Goal: Information Seeking & Learning: Learn about a topic

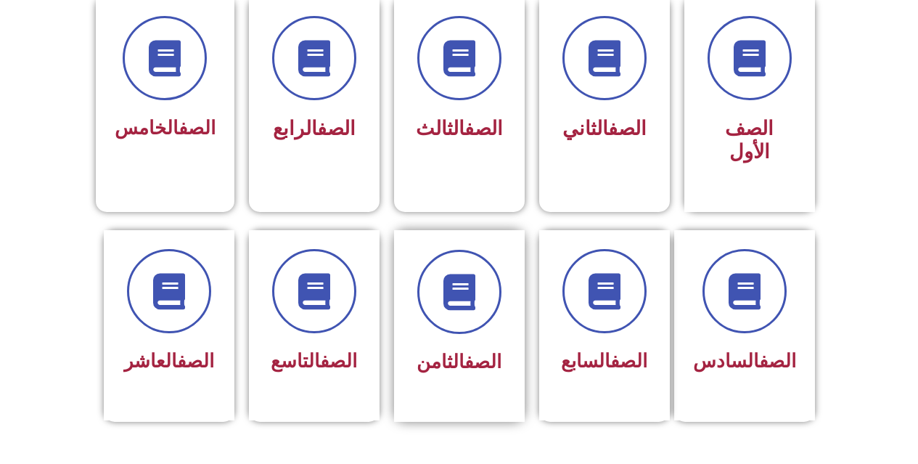
scroll to position [436, 0]
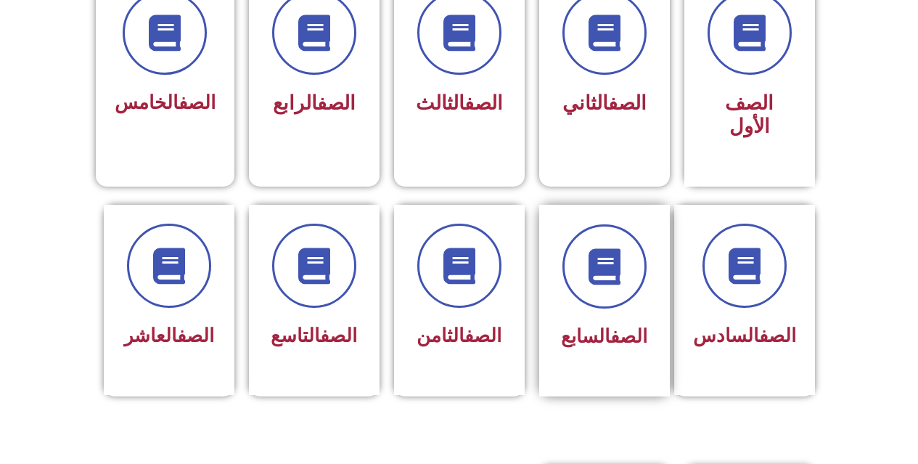
drag, startPoint x: 552, startPoint y: 228, endPoint x: 564, endPoint y: 220, distance: 14.1
click at [553, 226] on div "الصف السابع" at bounding box center [604, 301] width 131 height 192
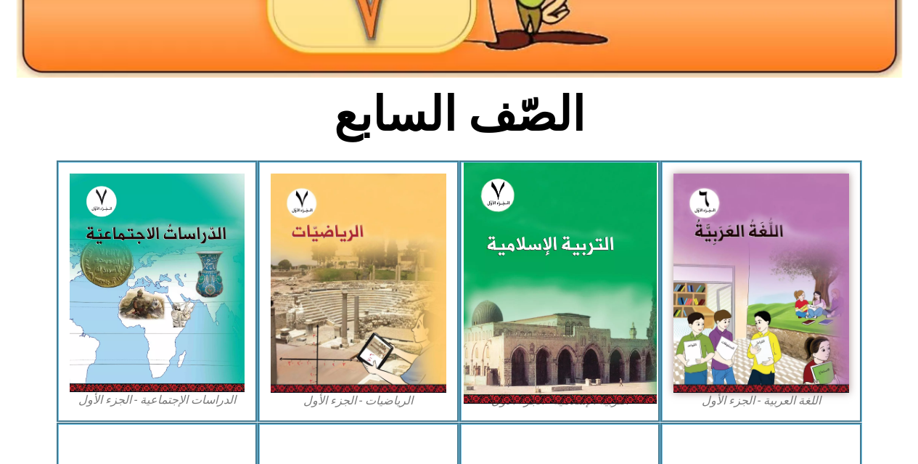
scroll to position [363, 0]
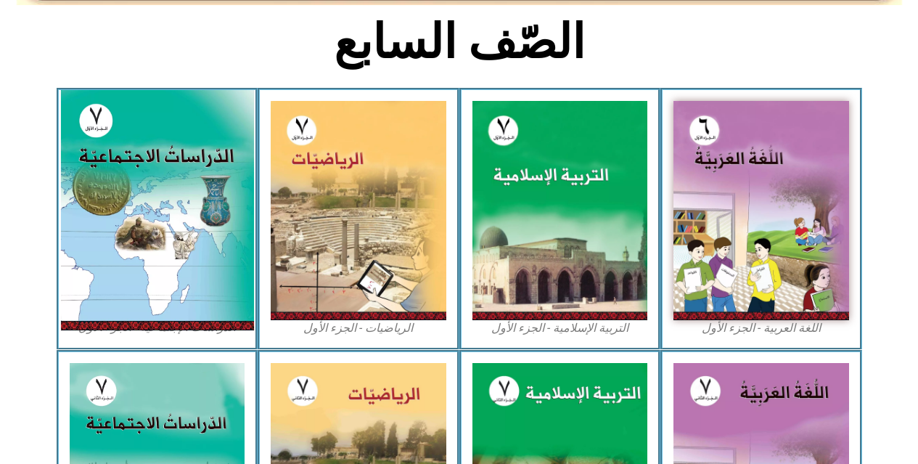
click at [187, 190] on img at bounding box center [156, 210] width 193 height 240
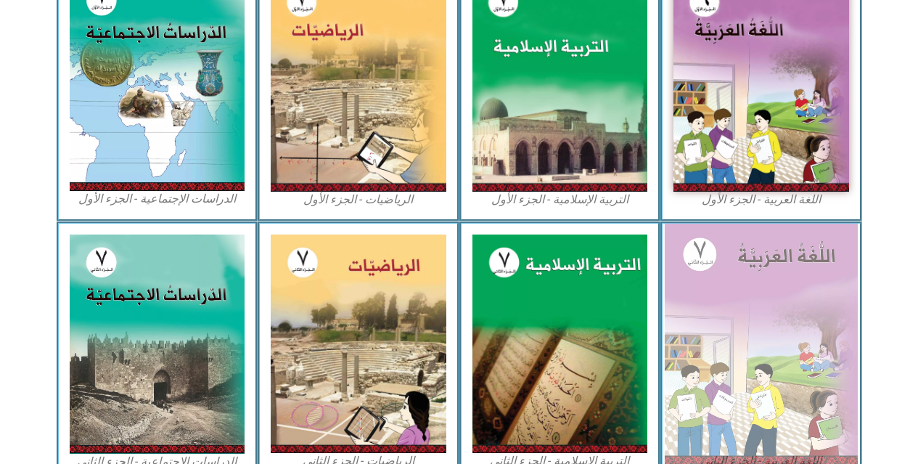
scroll to position [508, 0]
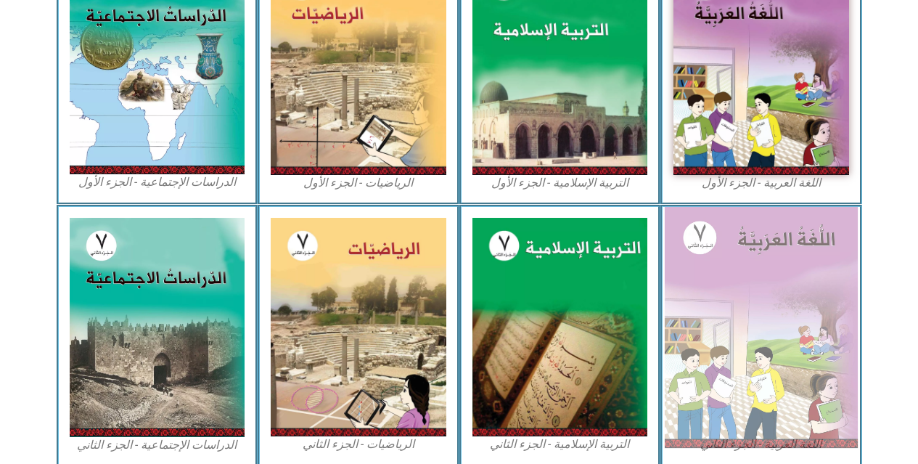
click at [755, 317] on img at bounding box center [761, 326] width 193 height 241
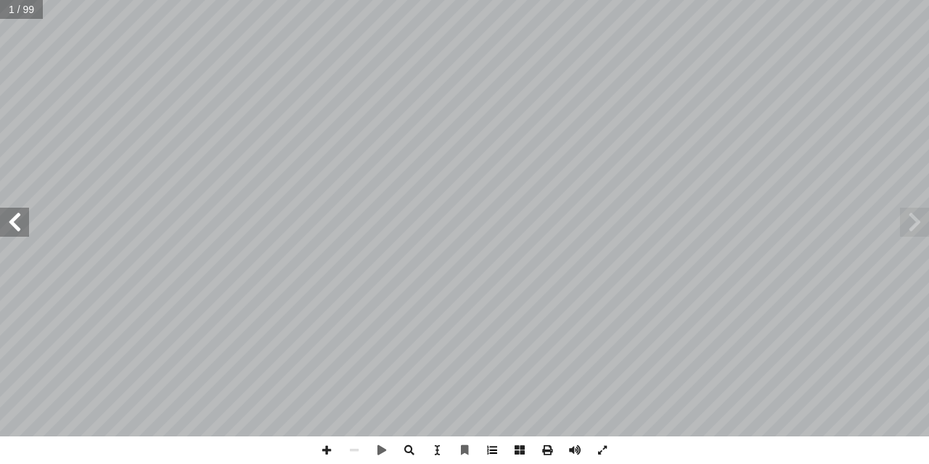
click at [500, 442] on span at bounding box center [492, 450] width 28 height 28
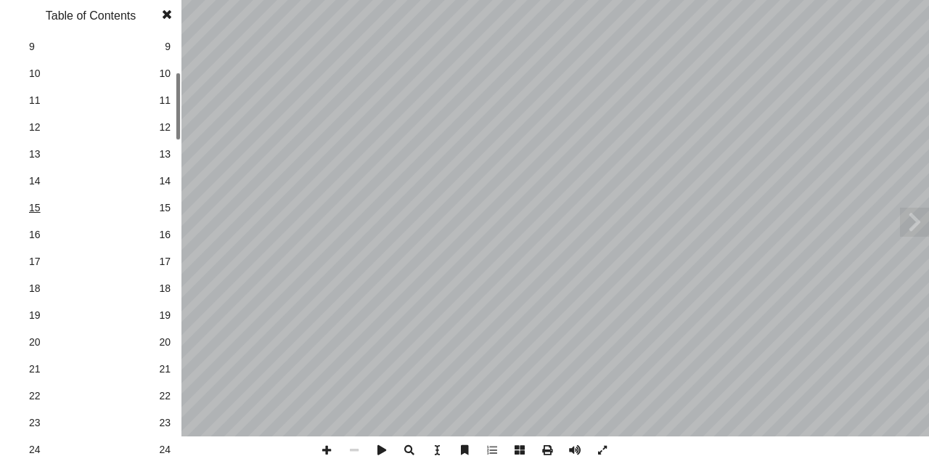
click at [86, 281] on span "18" at bounding box center [90, 288] width 123 height 15
click at [170, 12] on span at bounding box center [167, 14] width 26 height 29
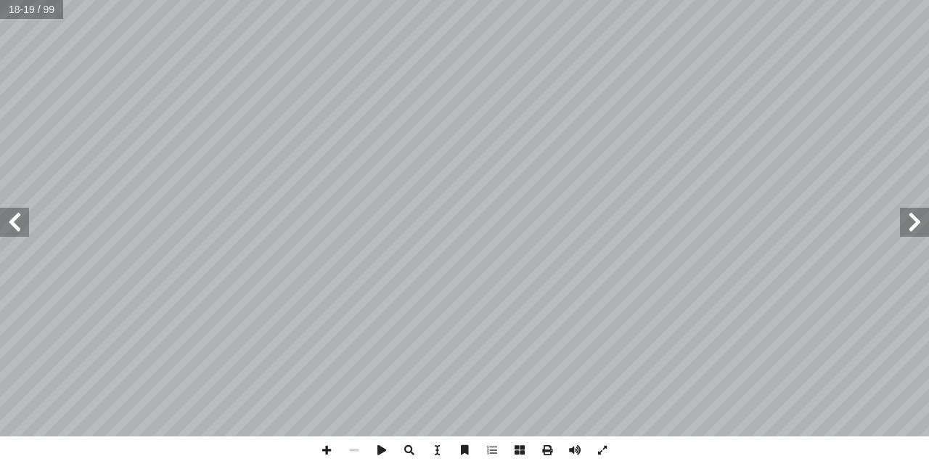
click at [4, 212] on span at bounding box center [14, 222] width 29 height 29
click at [4, 211] on span at bounding box center [14, 222] width 29 height 29
click at [4, 208] on span at bounding box center [14, 222] width 29 height 29
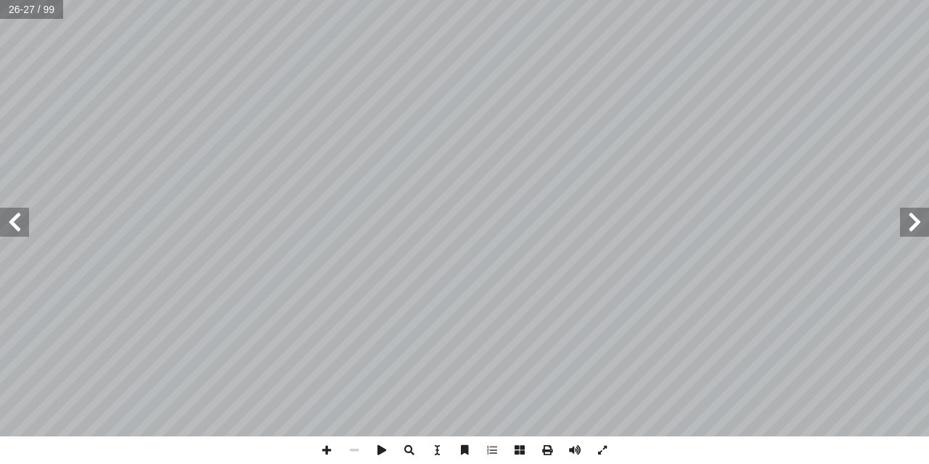
click at [4, 208] on span at bounding box center [14, 222] width 29 height 29
click at [918, 220] on span at bounding box center [914, 222] width 29 height 29
click at [917, 212] on span at bounding box center [914, 222] width 29 height 29
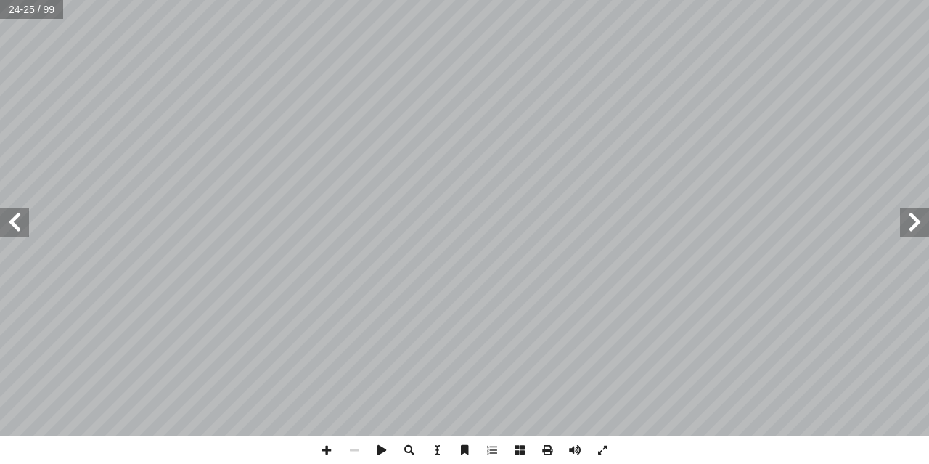
click at [916, 211] on div "٢٠ س ْ ر َّ الد الثالث سلامية فيها إ ا لة ال وروبا وامتداد الدو أ ا ة ّ قار ن ي…" at bounding box center [464, 218] width 929 height 436
click at [916, 211] on span at bounding box center [914, 222] width 29 height 29
click at [12, 221] on span at bounding box center [14, 222] width 29 height 29
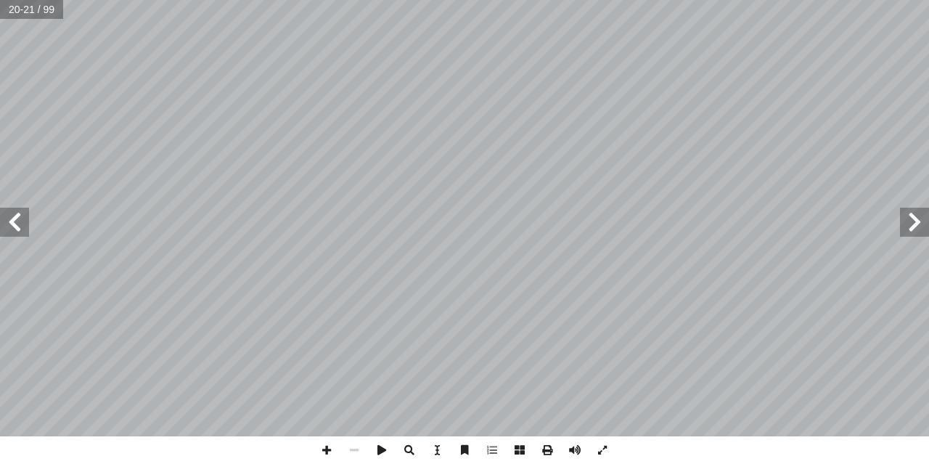
click at [28, 225] on span at bounding box center [14, 222] width 29 height 29
click at [25, 227] on span at bounding box center [14, 222] width 29 height 29
click at [354, 452] on span at bounding box center [354, 450] width 28 height 28
click at [547, 0] on html "الصفحة الرئيسية الصف الأول الصف الثاني الصف الثالث الصف الرابع الصف الخامس الصف…" at bounding box center [464, 66] width 929 height 132
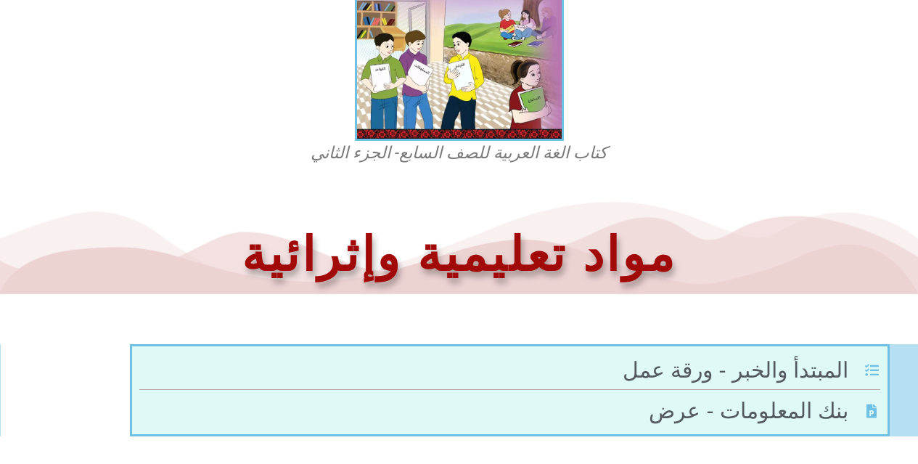
scroll to position [290, 0]
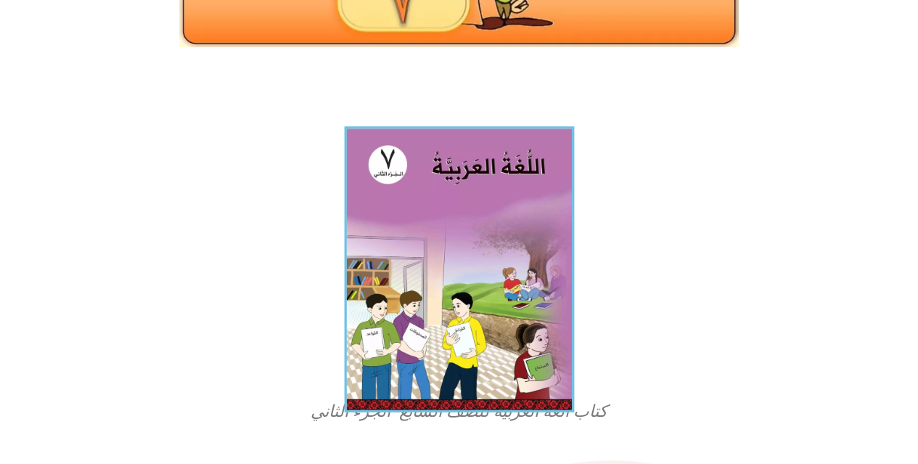
click at [486, 249] on img at bounding box center [459, 269] width 230 height 286
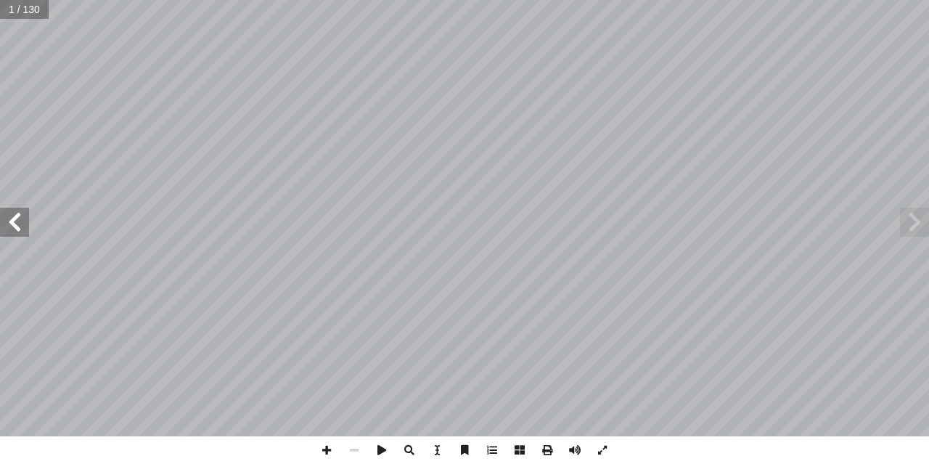
click at [17, 222] on span at bounding box center [14, 222] width 29 height 29
click at [15, 224] on span at bounding box center [14, 222] width 29 height 29
click at [15, 225] on span at bounding box center [14, 222] width 29 height 29
click at [486, 449] on span at bounding box center [492, 450] width 28 height 28
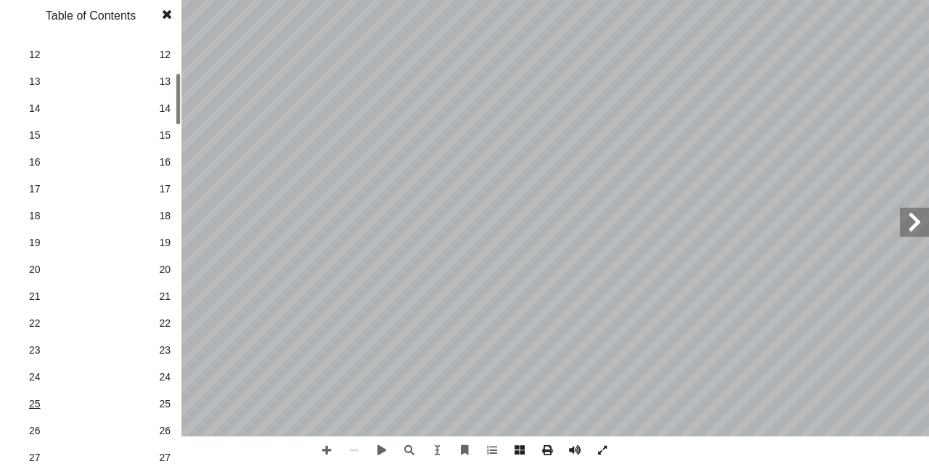
click at [37, 409] on span "25" at bounding box center [90, 403] width 123 height 15
click at [165, 14] on span at bounding box center [167, 14] width 26 height 29
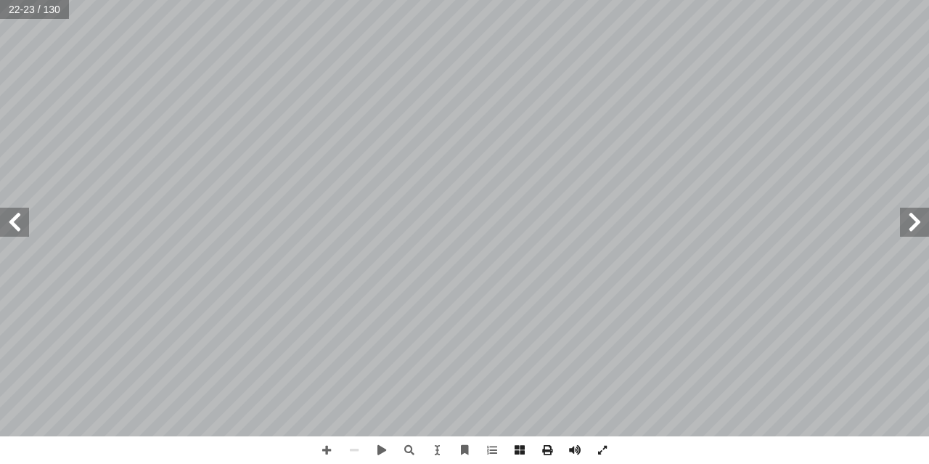
click at [8, 224] on span at bounding box center [14, 222] width 29 height 29
click at [10, 224] on span at bounding box center [14, 222] width 29 height 29
click at [9, 224] on span at bounding box center [14, 222] width 29 height 29
click at [911, 214] on span at bounding box center [914, 222] width 29 height 29
click at [12, 216] on span at bounding box center [14, 222] width 29 height 29
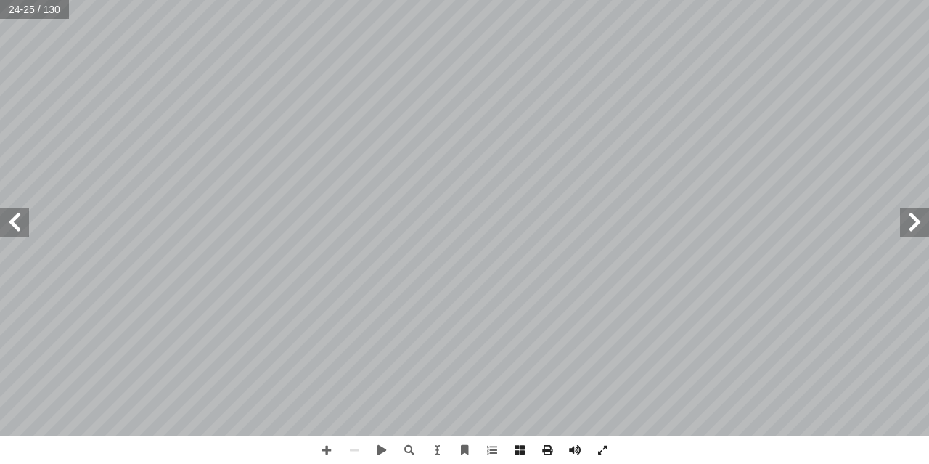
click at [12, 216] on span at bounding box center [14, 222] width 29 height 29
click at [921, 224] on span at bounding box center [914, 222] width 29 height 29
click at [921, 221] on span at bounding box center [914, 222] width 29 height 29
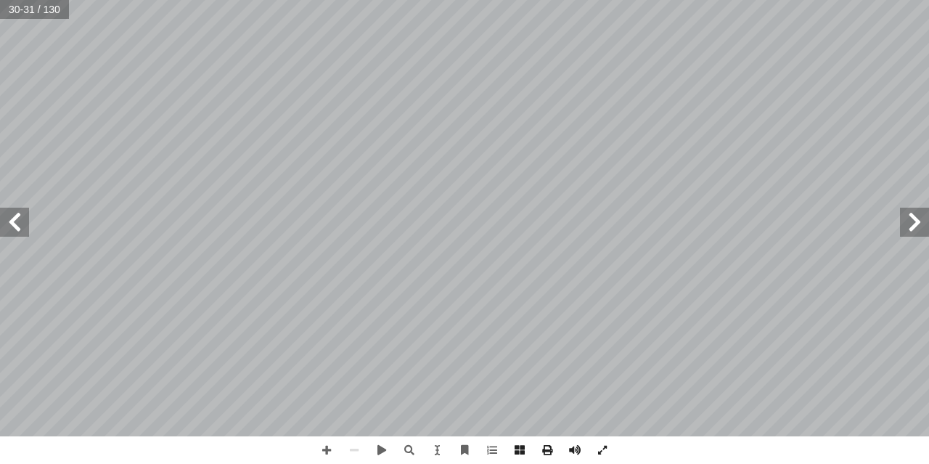
click at [922, 221] on span at bounding box center [914, 222] width 29 height 29
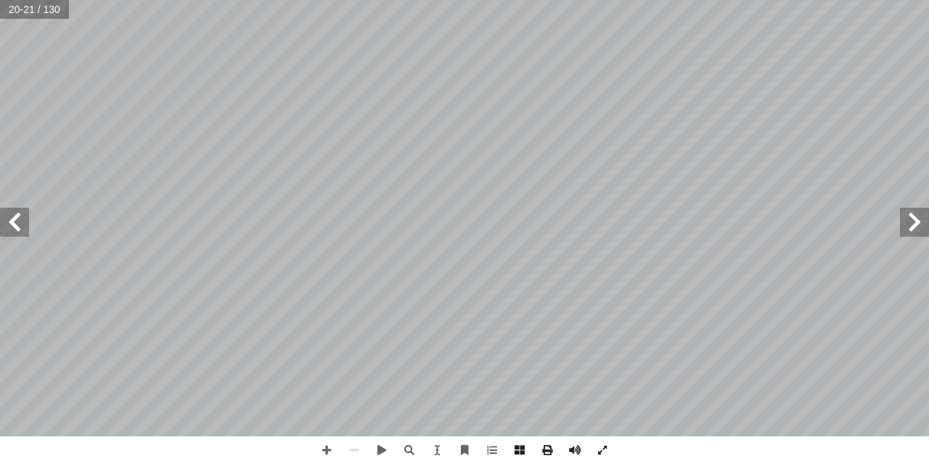
click at [911, 218] on span at bounding box center [914, 222] width 29 height 29
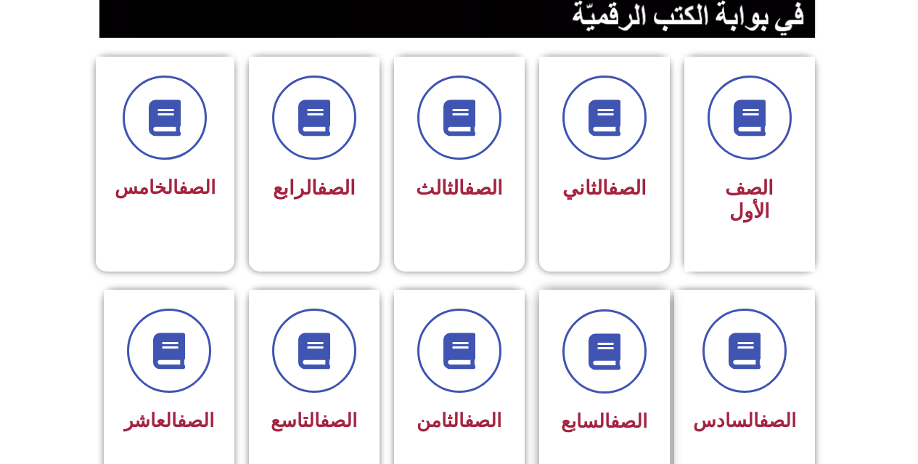
scroll to position [363, 0]
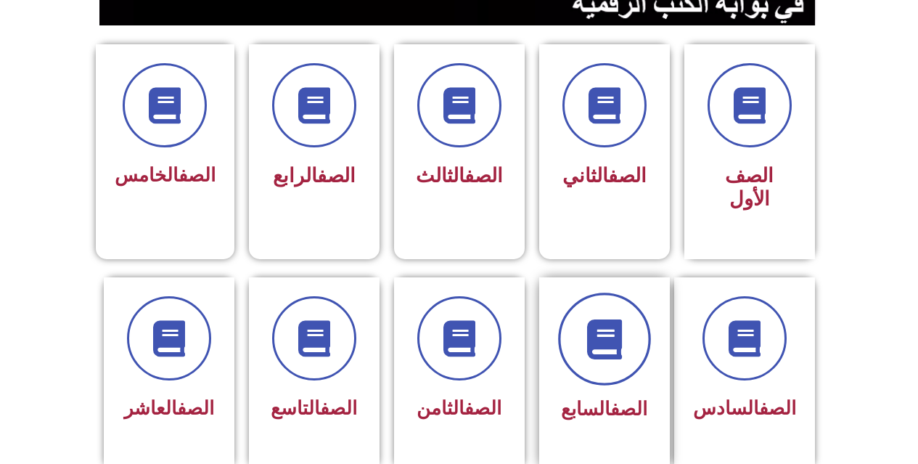
click at [592, 355] on span at bounding box center [604, 339] width 93 height 93
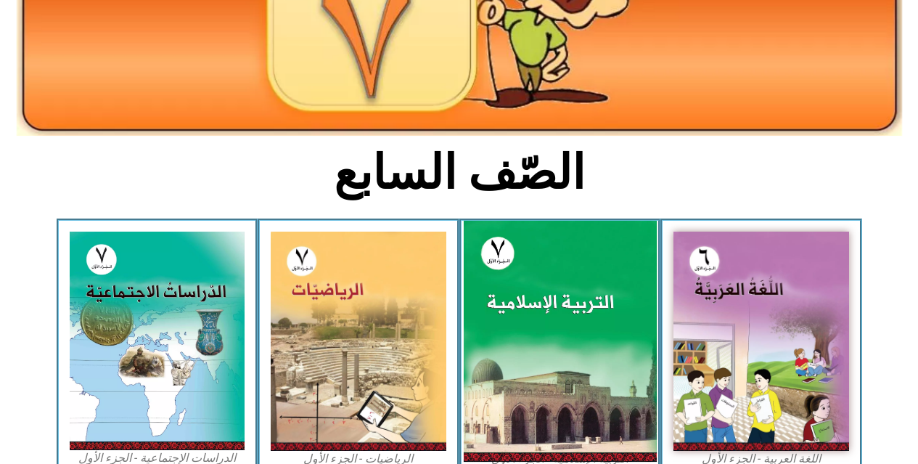
scroll to position [363, 0]
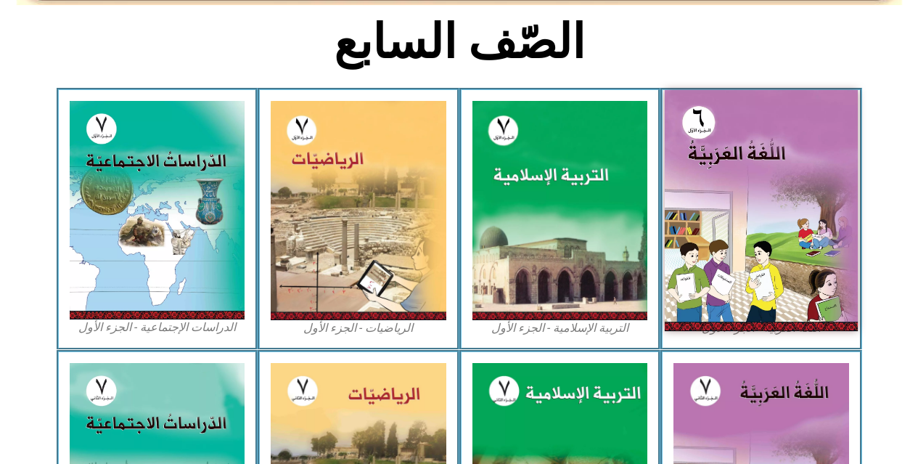
click at [709, 188] on img at bounding box center [761, 210] width 193 height 241
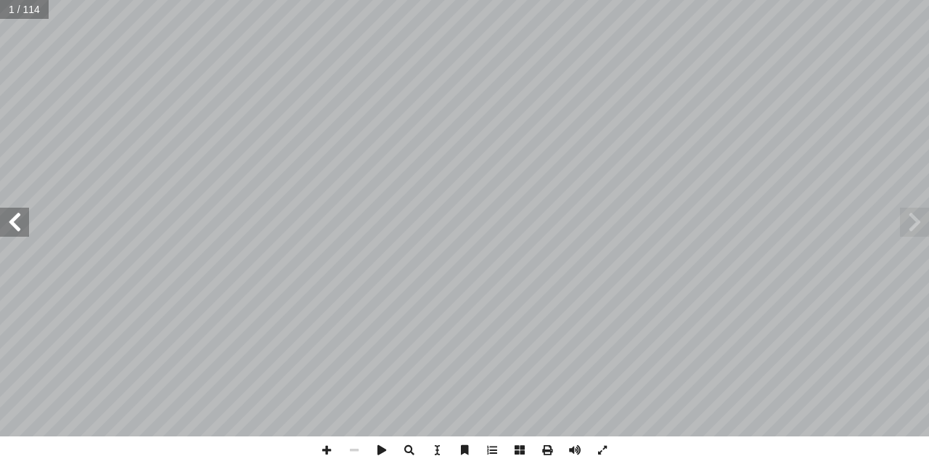
click at [14, 234] on span at bounding box center [14, 222] width 29 height 29
click at [12, 232] on span at bounding box center [14, 222] width 29 height 29
click at [10, 229] on span at bounding box center [14, 222] width 29 height 29
click at [9, 226] on span at bounding box center [14, 222] width 29 height 29
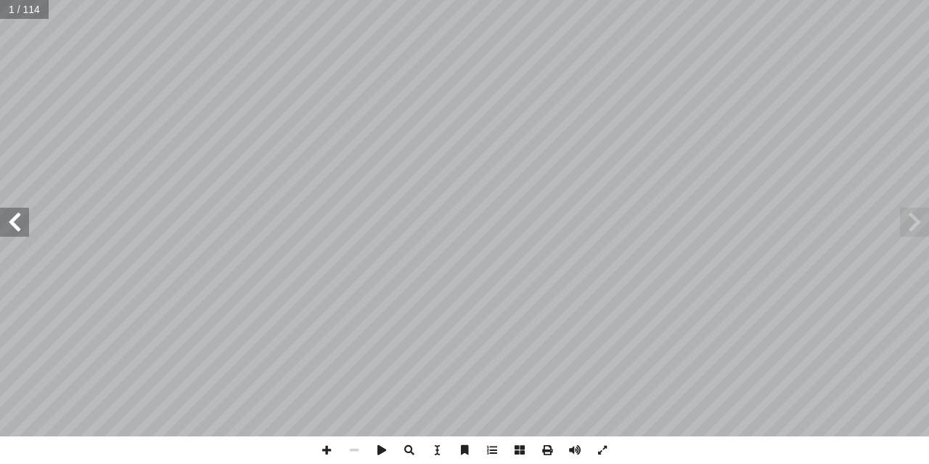
click at [9, 226] on span at bounding box center [14, 222] width 29 height 29
click at [9, 225] on span at bounding box center [14, 222] width 29 height 29
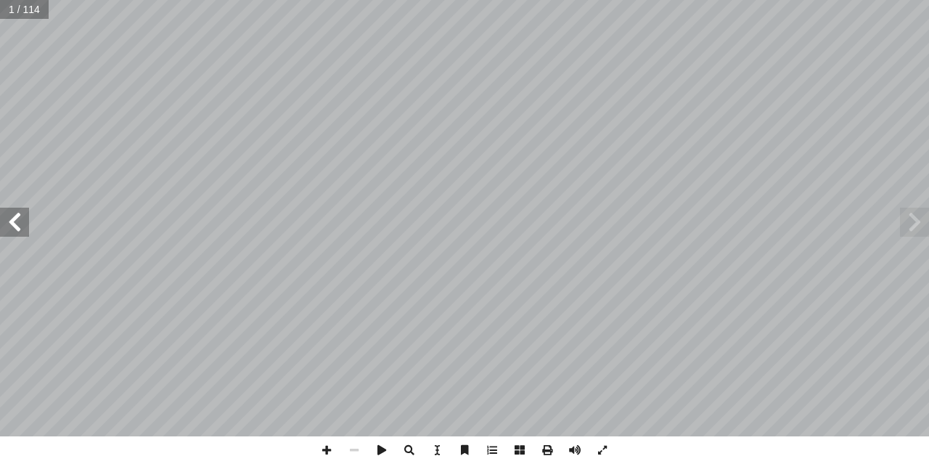
click at [9, 225] on span at bounding box center [14, 222] width 29 height 29
click at [9, 224] on span at bounding box center [14, 222] width 29 height 29
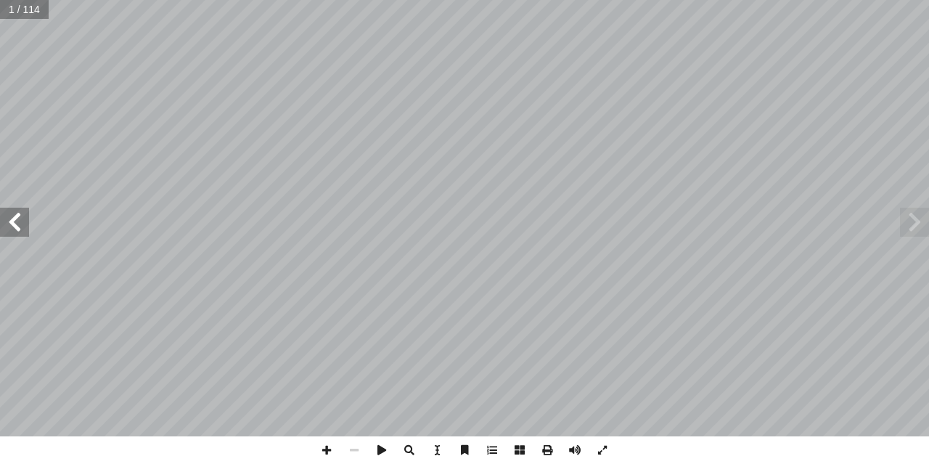
click at [9, 224] on span at bounding box center [14, 222] width 29 height 29
click at [4, 215] on span at bounding box center [14, 222] width 29 height 29
click at [4, 217] on span at bounding box center [14, 222] width 29 height 29
click at [1, 221] on span at bounding box center [14, 222] width 29 height 29
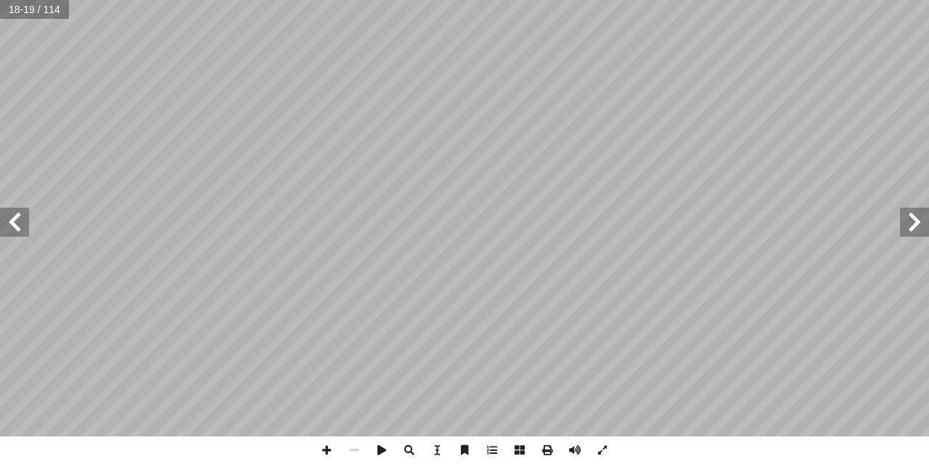
click at [1, 221] on span at bounding box center [14, 222] width 29 height 29
click at [1, 224] on span at bounding box center [14, 222] width 29 height 29
click at [15, 221] on span at bounding box center [14, 222] width 29 height 29
click at [12, 210] on span at bounding box center [14, 222] width 29 height 29
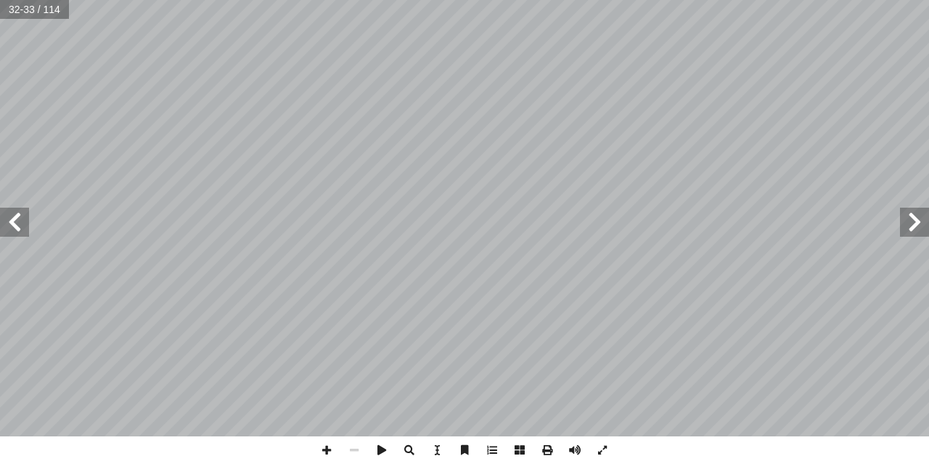
click at [914, 221] on span at bounding box center [914, 222] width 29 height 29
click at [283, 132] on html "الصفحة الرئيسية الصف الأول الصف الثاني الصف الثالث الصف الرابع الصف الخامس الصف…" at bounding box center [464, 66] width 929 height 132
click at [323, 445] on span at bounding box center [327, 450] width 28 height 28
click at [10, 218] on span at bounding box center [14, 222] width 29 height 29
click at [915, 229] on span at bounding box center [914, 222] width 29 height 29
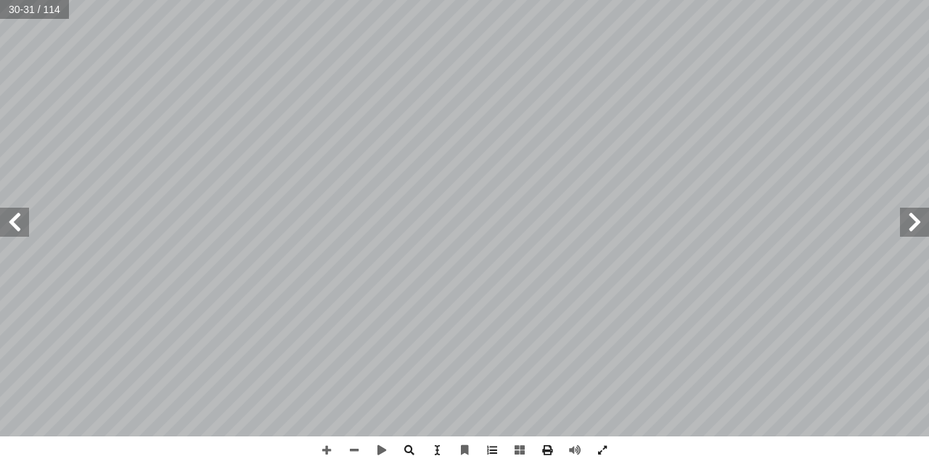
click at [11, 217] on span at bounding box center [14, 222] width 29 height 29
click at [330, 452] on span at bounding box center [327, 450] width 28 height 28
click at [0, 222] on span at bounding box center [14, 222] width 29 height 29
click at [702, 441] on div "٢٨ َ م ْ ن � ي َ ٥- ب ُ ي: ِ ت ْ ٔ ا َ ا ي � م ِ م َ ة َ يح ِ ح � الص َ ة َ اب …" at bounding box center [464, 232] width 929 height 464
click at [687, 444] on div "٢٨ َ م ْ ن � ي َ ٥- ب ُ ي: ِ ت ْ ٔ ا َ ا ي � م ِ م َ ة َ يح ِ ح � الص َ ة َ اب …" at bounding box center [464, 232] width 929 height 464
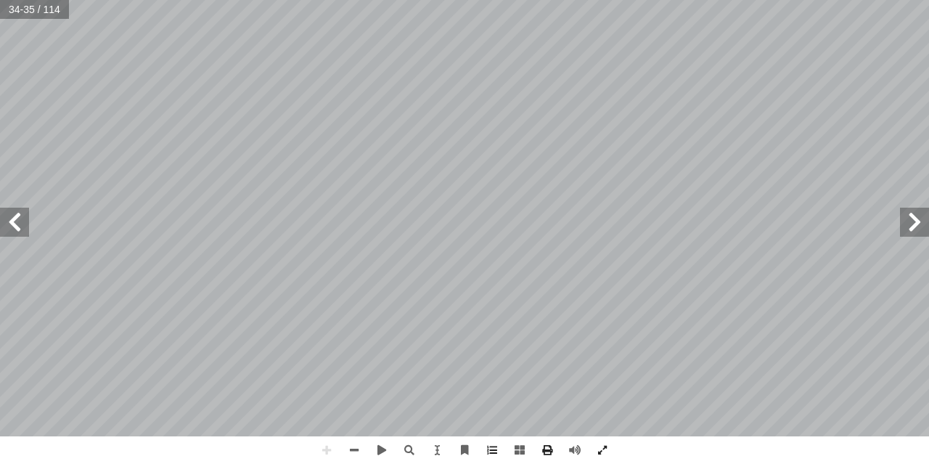
click at [923, 226] on span at bounding box center [914, 222] width 29 height 29
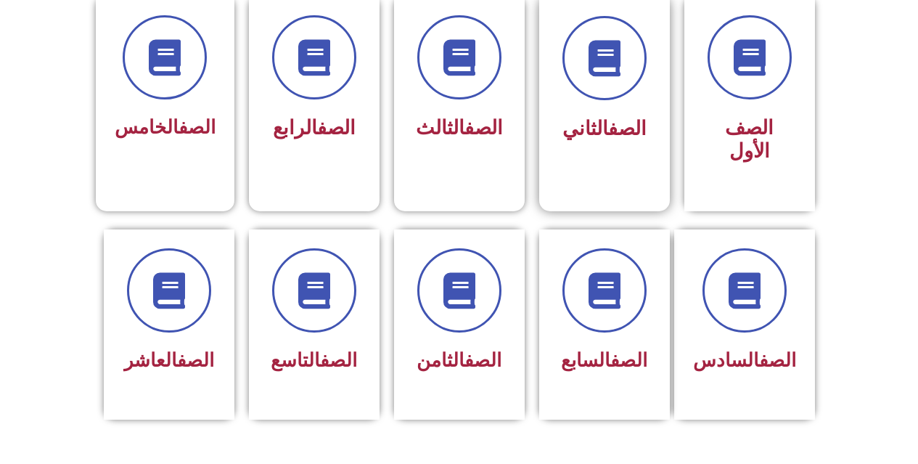
scroll to position [436, 0]
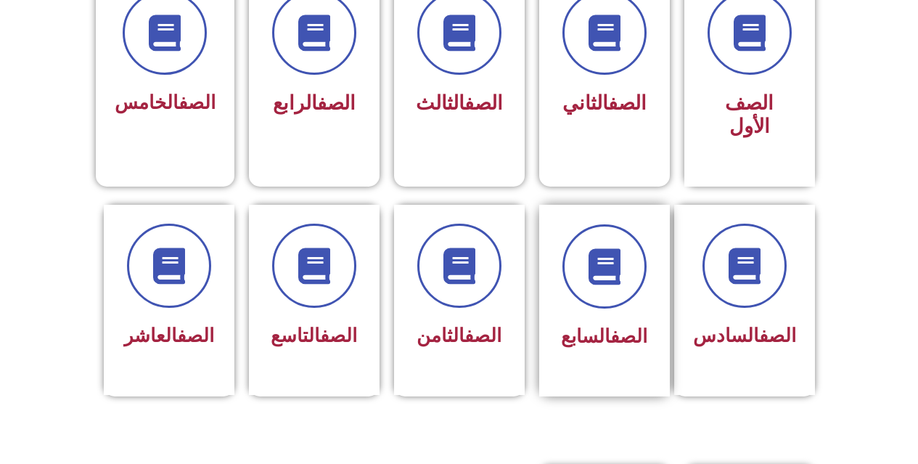
click at [650, 235] on div "الصف السابع" at bounding box center [604, 301] width 131 height 192
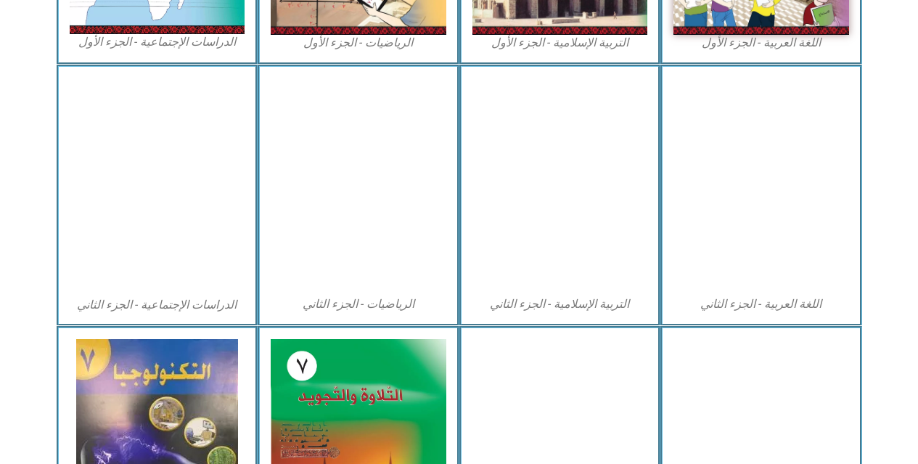
scroll to position [653, 0]
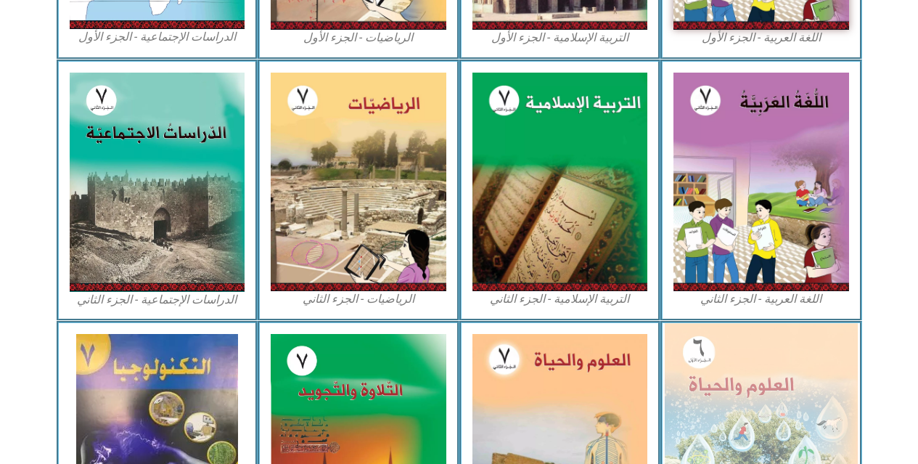
click at [736, 357] on img at bounding box center [761, 440] width 193 height 235
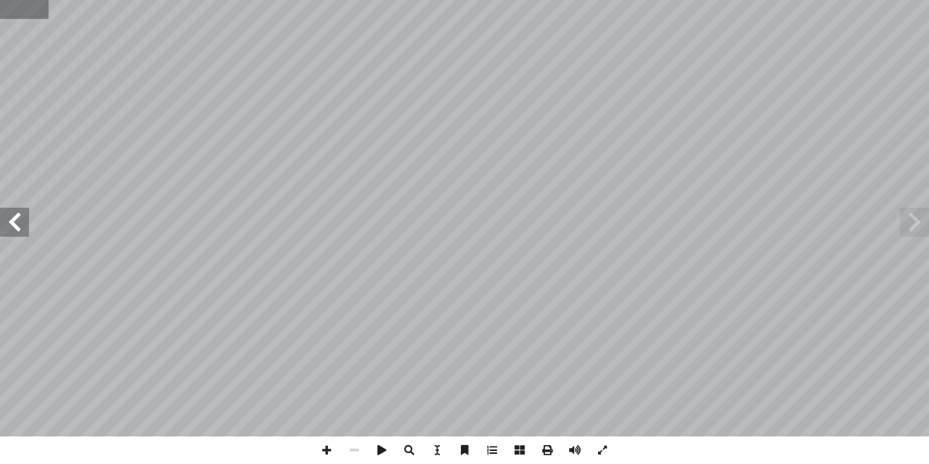
click at [21, 4] on input "text" at bounding box center [24, 9] width 49 height 19
click at [494, 449] on span at bounding box center [492, 450] width 28 height 28
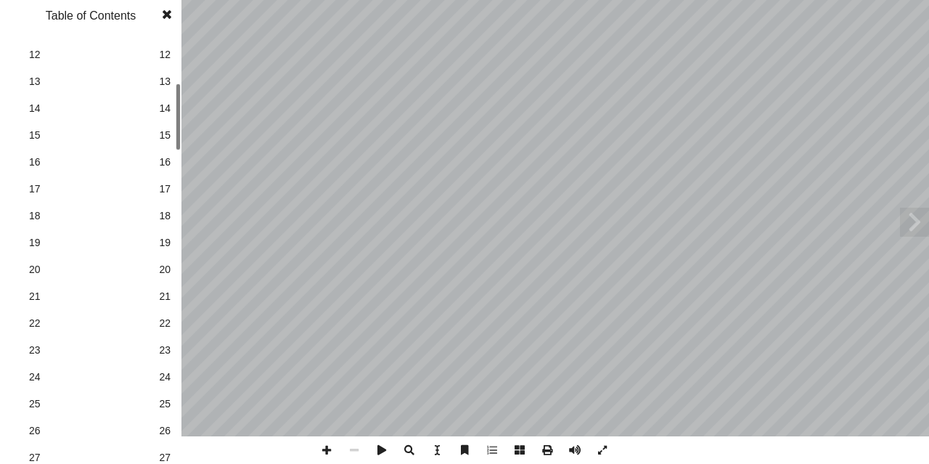
click at [160, 452] on span "27" at bounding box center [165, 457] width 12 height 15
click at [167, 7] on span at bounding box center [167, 14] width 26 height 29
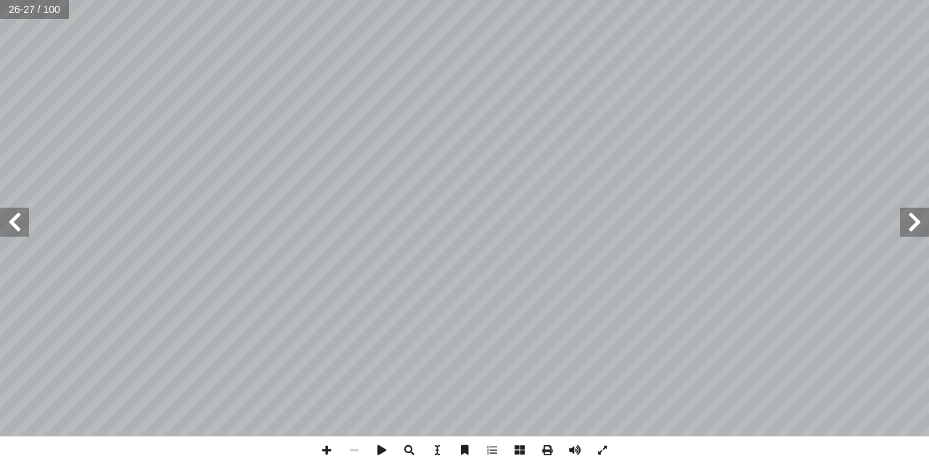
click at [25, 211] on span at bounding box center [14, 222] width 29 height 29
click at [325, 453] on span at bounding box center [327, 450] width 28 height 28
click at [125, 438] on div "26 ) نشاط (١ تنوع حيوي في [GEOGRAPHIC_DATA]: ) 2 نشاط ( التبرعم في الخميرة: ابع…" at bounding box center [464, 232] width 929 height 464
